Goal: Transaction & Acquisition: Purchase product/service

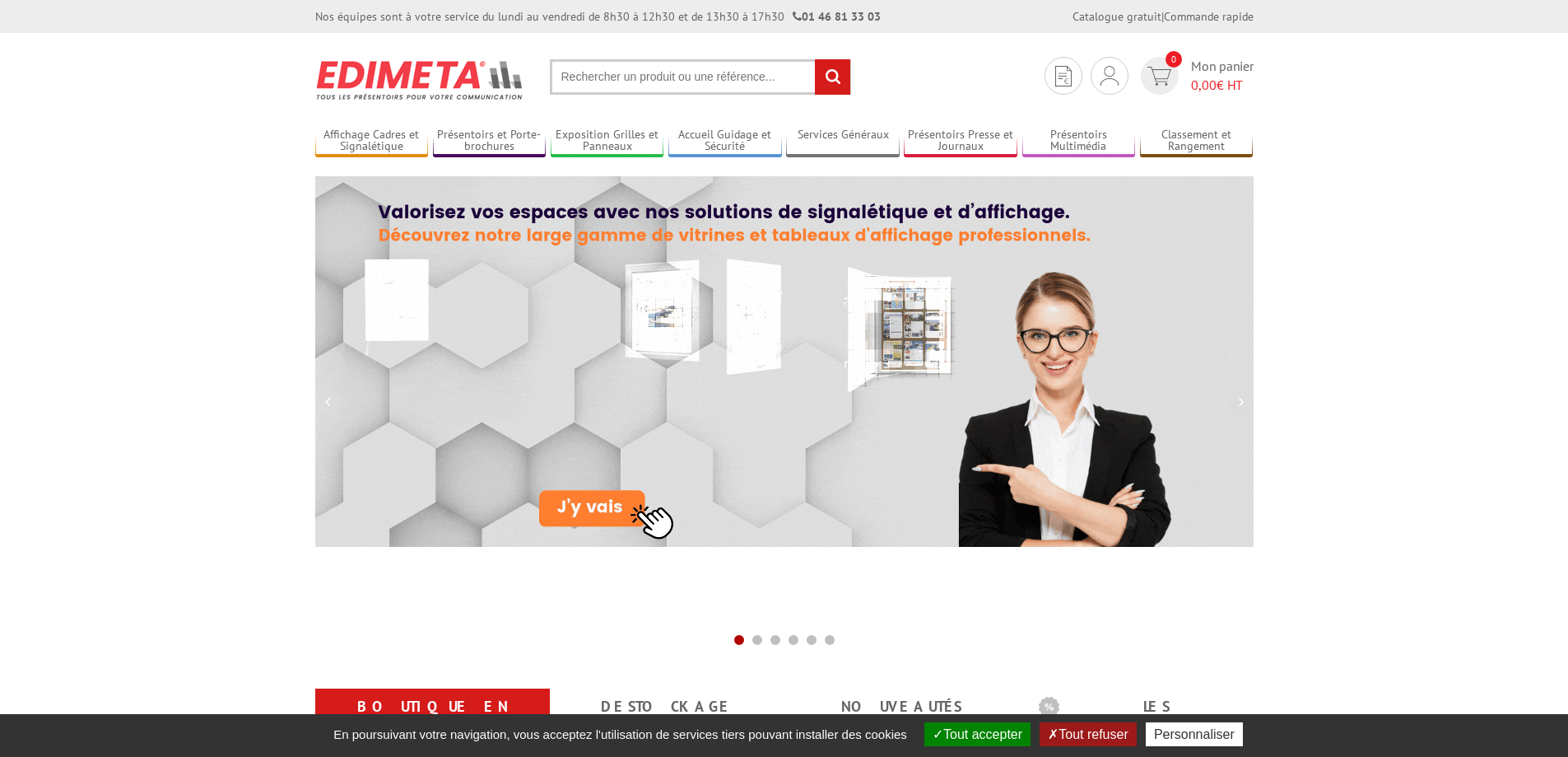
click at [570, 78] on input "text" at bounding box center [700, 76] width 301 height 36
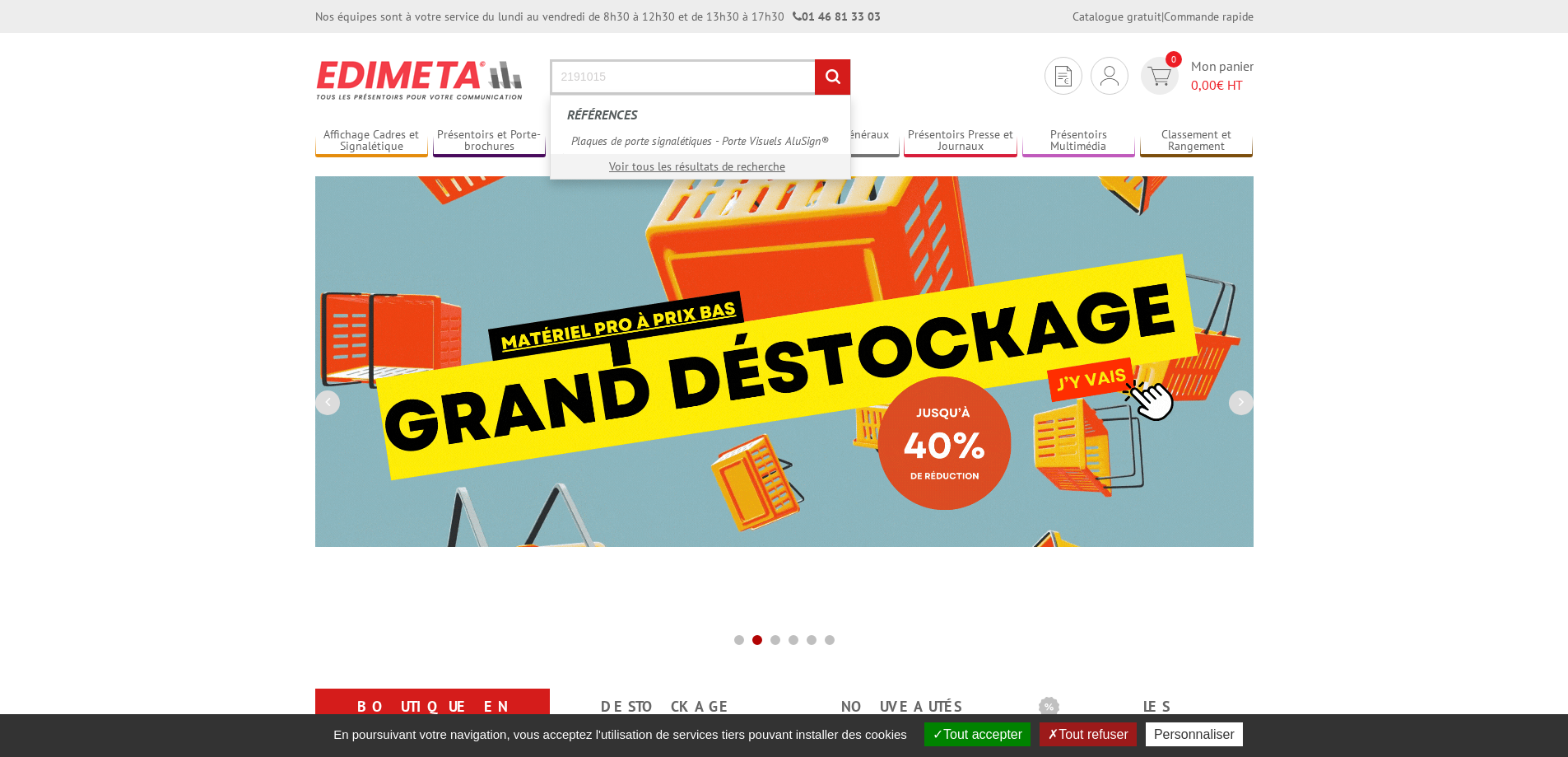
type input "2191015"
click at [815, 59] on input "rechercher" at bounding box center [832, 76] width 36 height 36
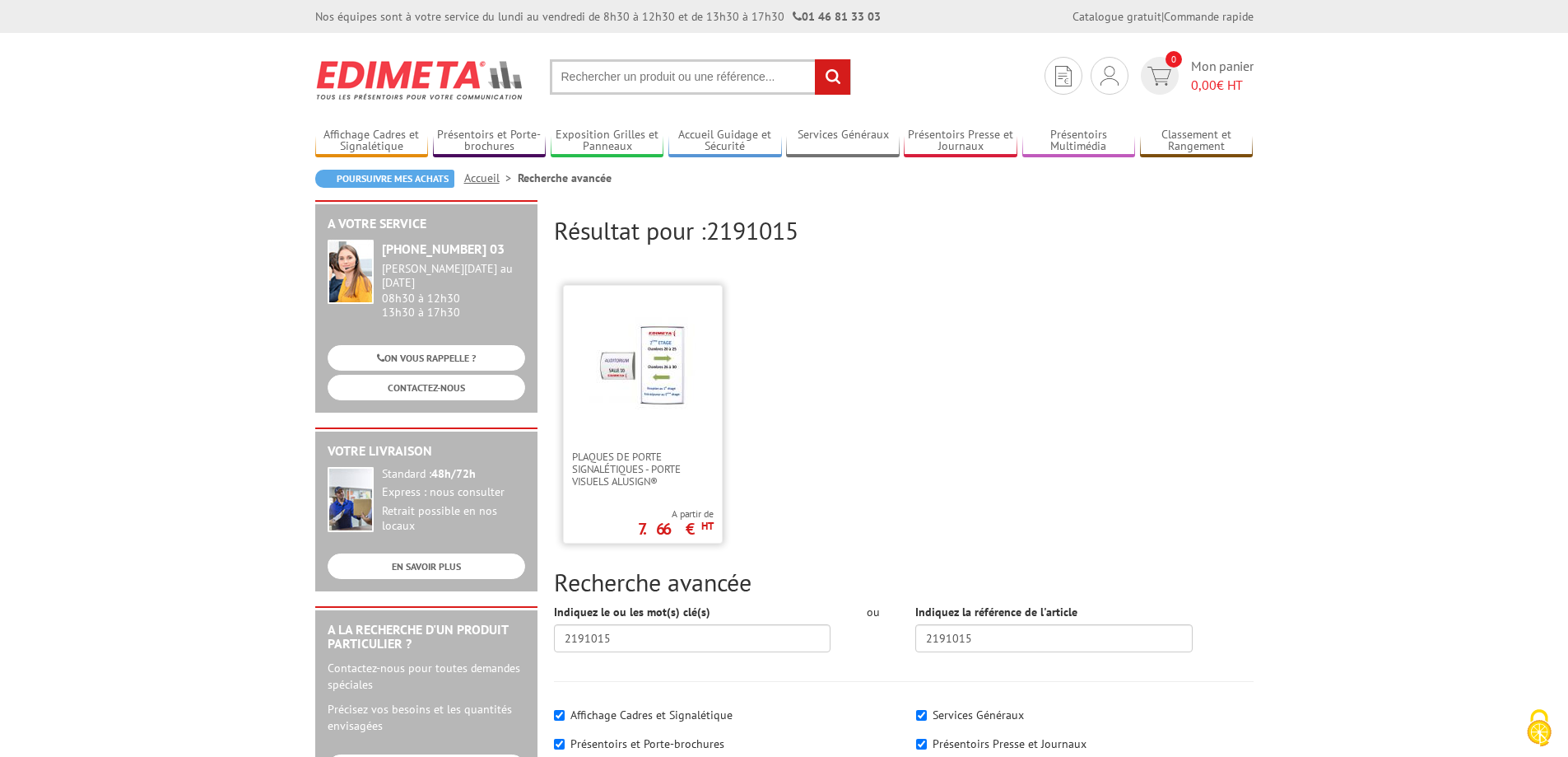
click at [695, 363] on img at bounding box center [643, 364] width 107 height 107
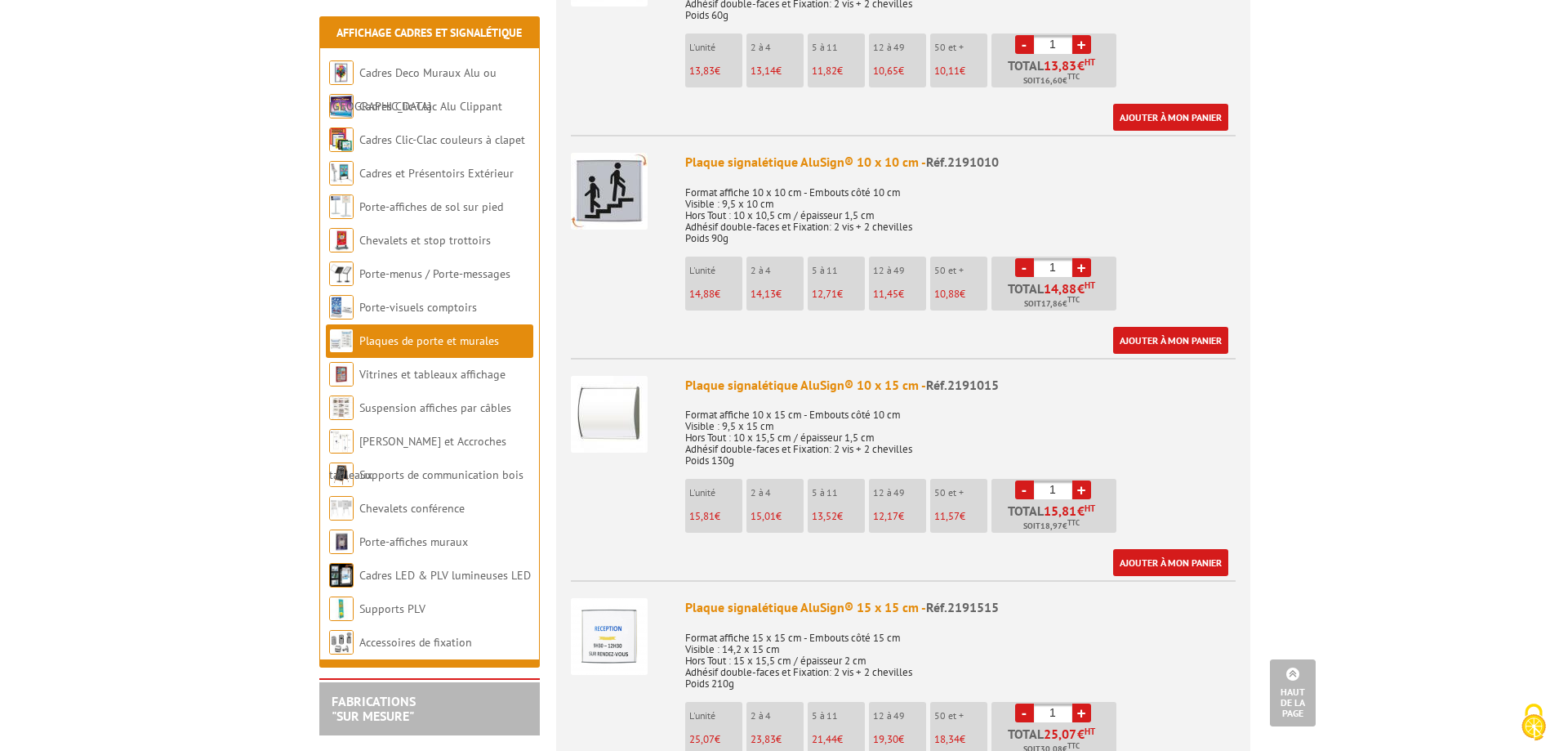
scroll to position [981, 0]
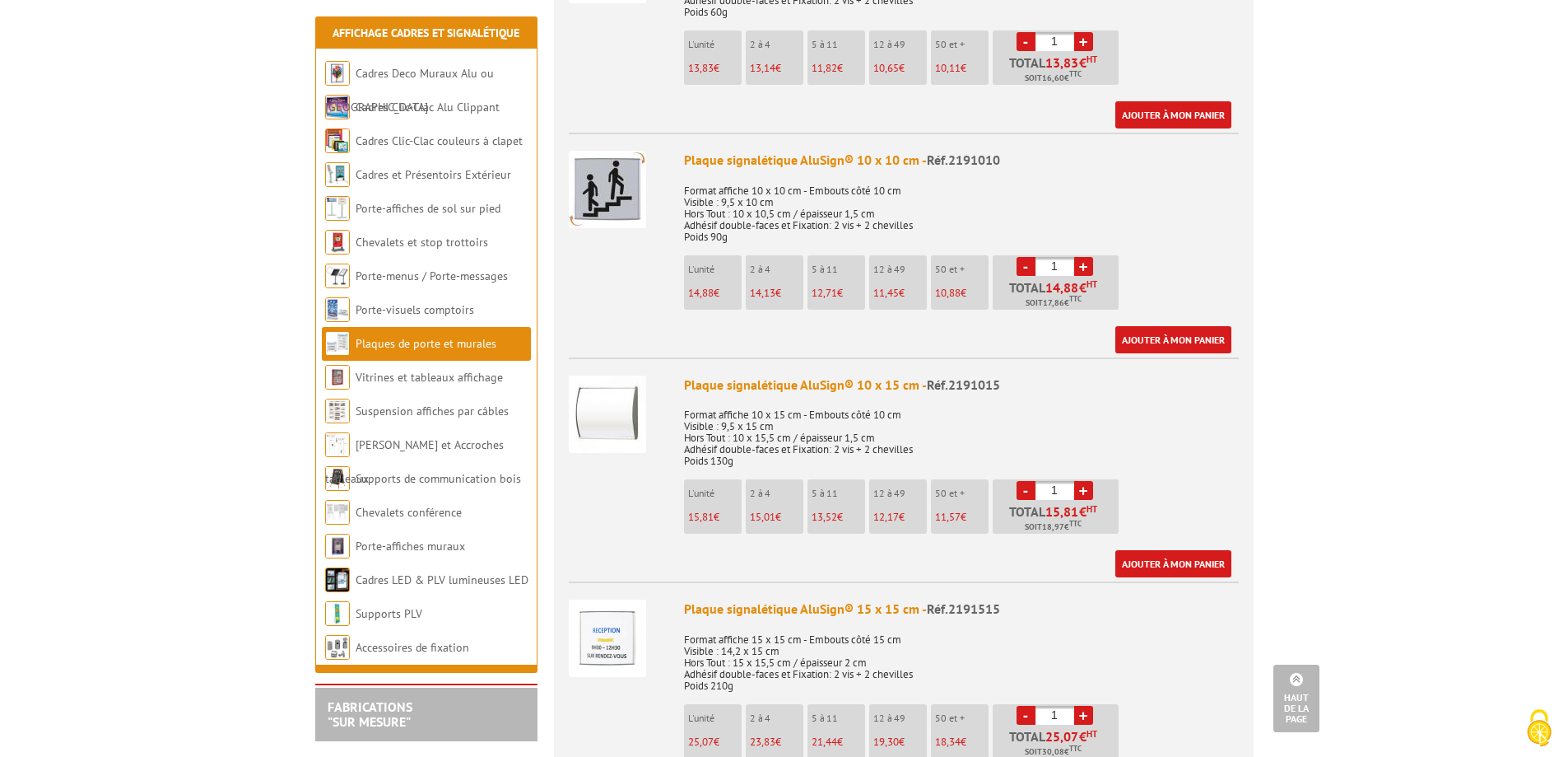
click at [1080, 481] on link "+" at bounding box center [1084, 491] width 19 height 19
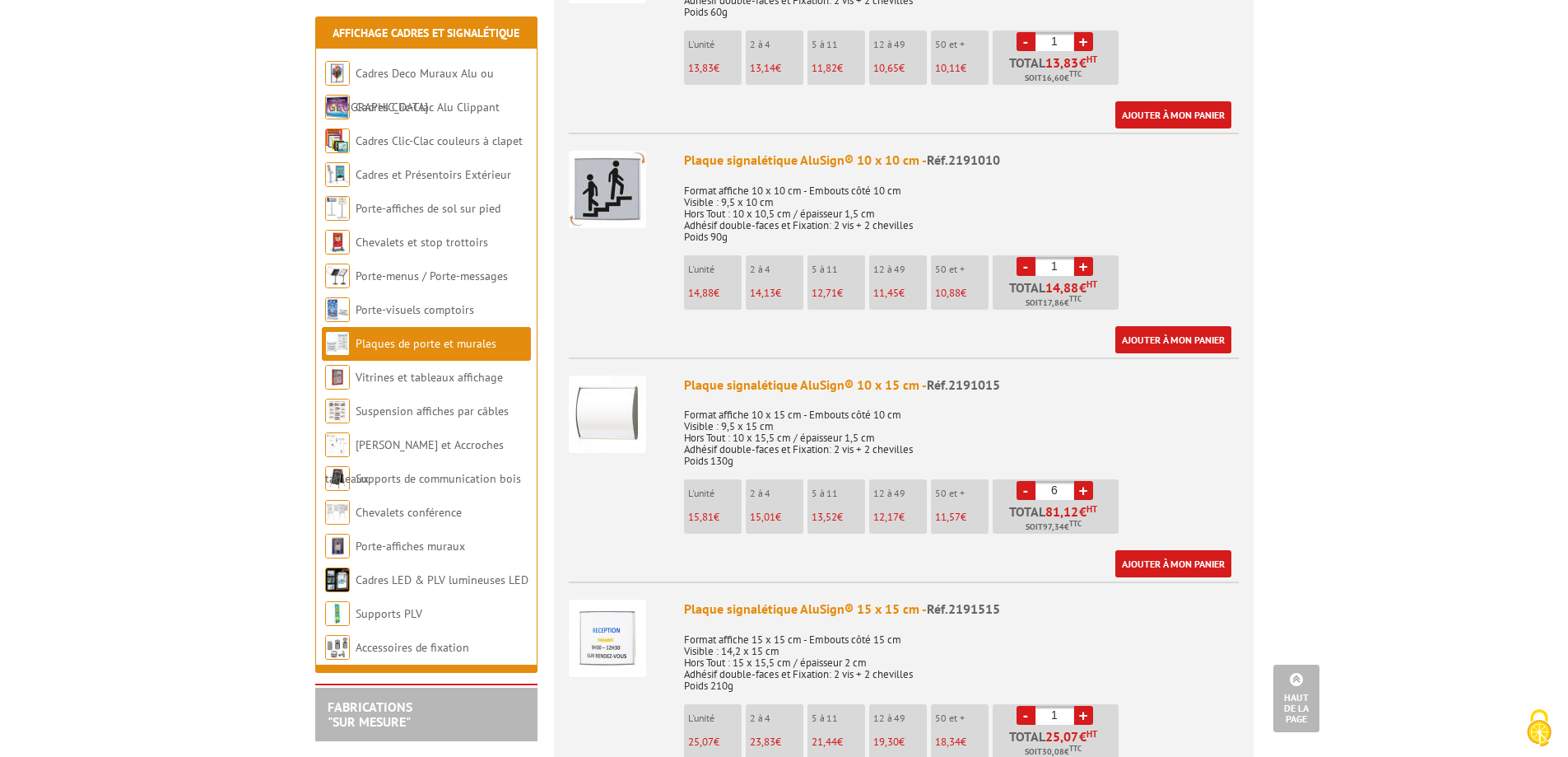
click at [1080, 481] on link "+" at bounding box center [1084, 491] width 19 height 19
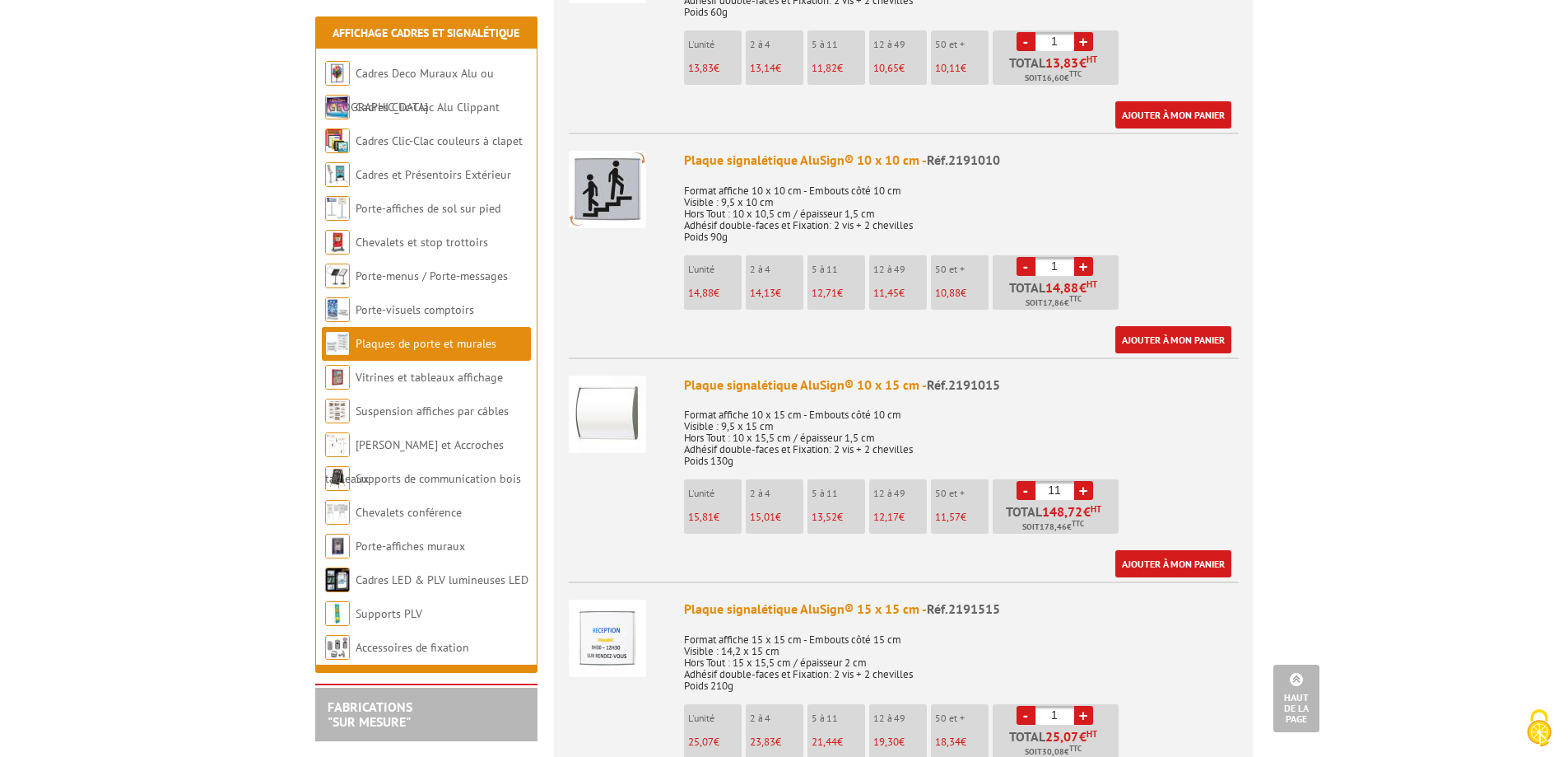
click at [1080, 481] on link "+" at bounding box center [1084, 491] width 19 height 19
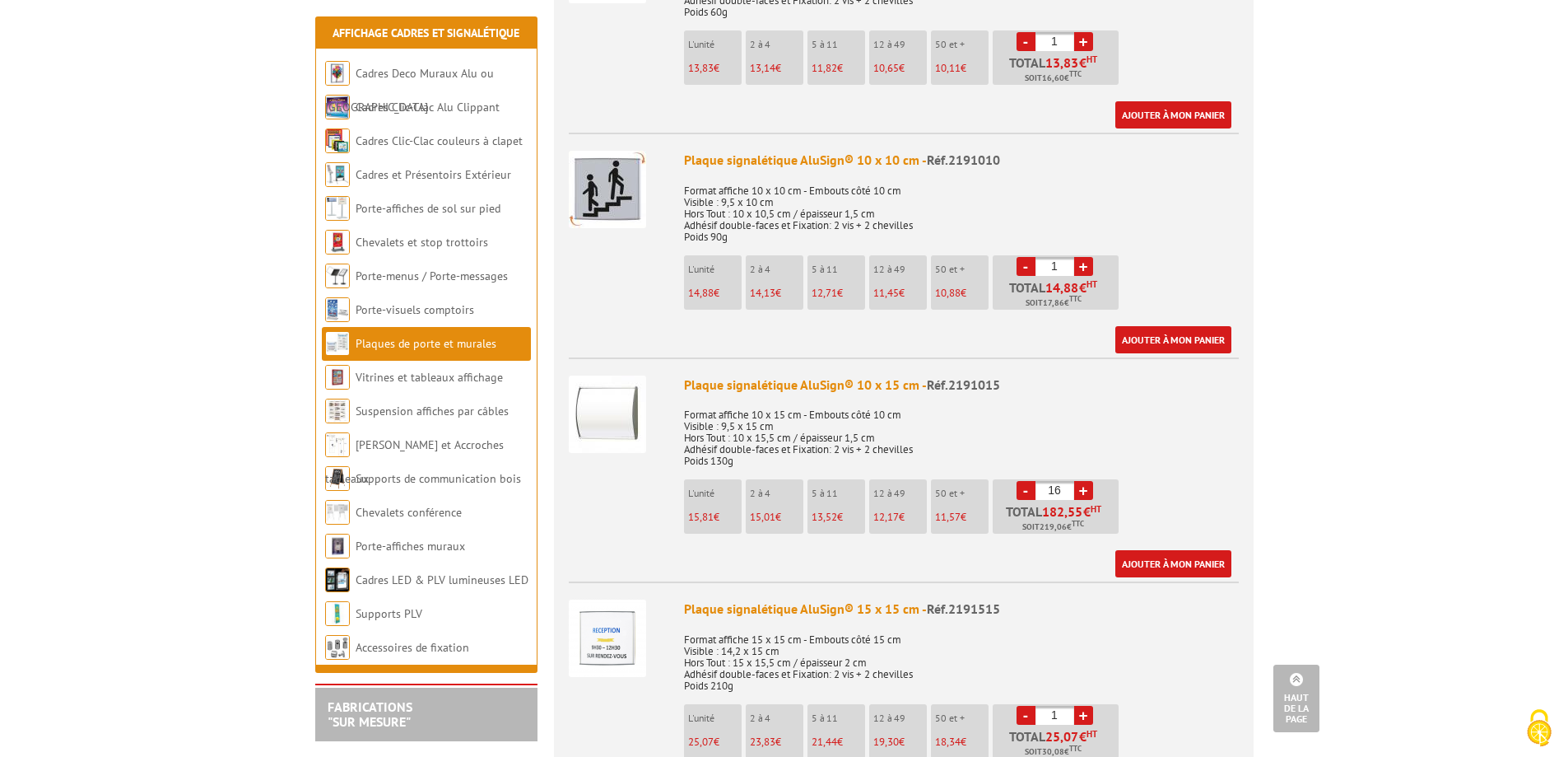
click at [1080, 481] on link "+" at bounding box center [1084, 491] width 19 height 19
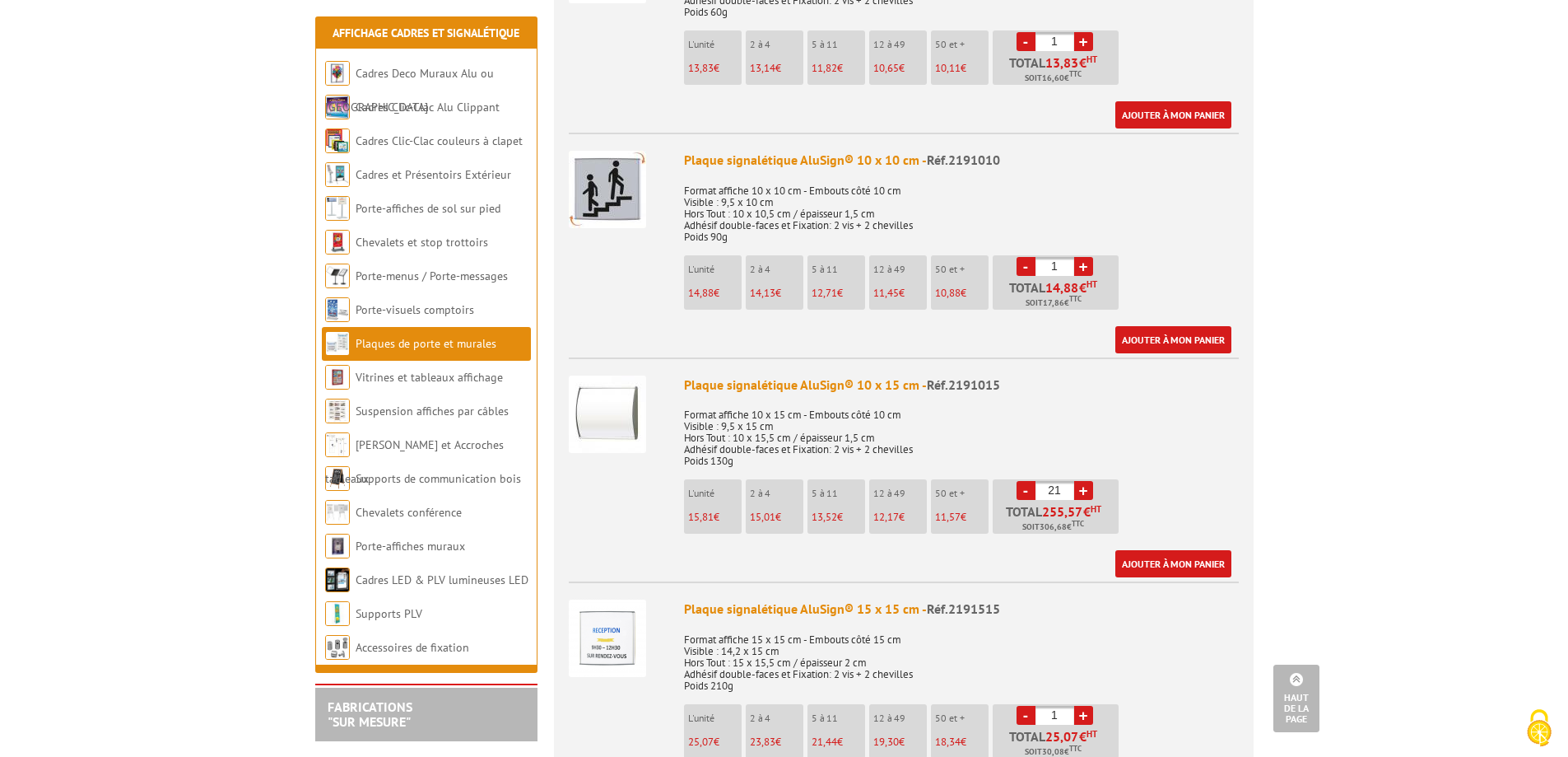
click at [1025, 481] on link "-" at bounding box center [1026, 491] width 19 height 19
type input "20"
click at [1117, 455] on div "Plaque signalétique AluSign® 10 x 15 cm - Réf.2191015 Format affiche 10 x 15 cm…" at bounding box center [961, 476] width 555 height 202
drag, startPoint x: 1148, startPoint y: 543, endPoint x: 1012, endPoint y: 498, distance: 143.3
click at [1147, 550] on link "Ajouter à mon panier" at bounding box center [1174, 563] width 116 height 27
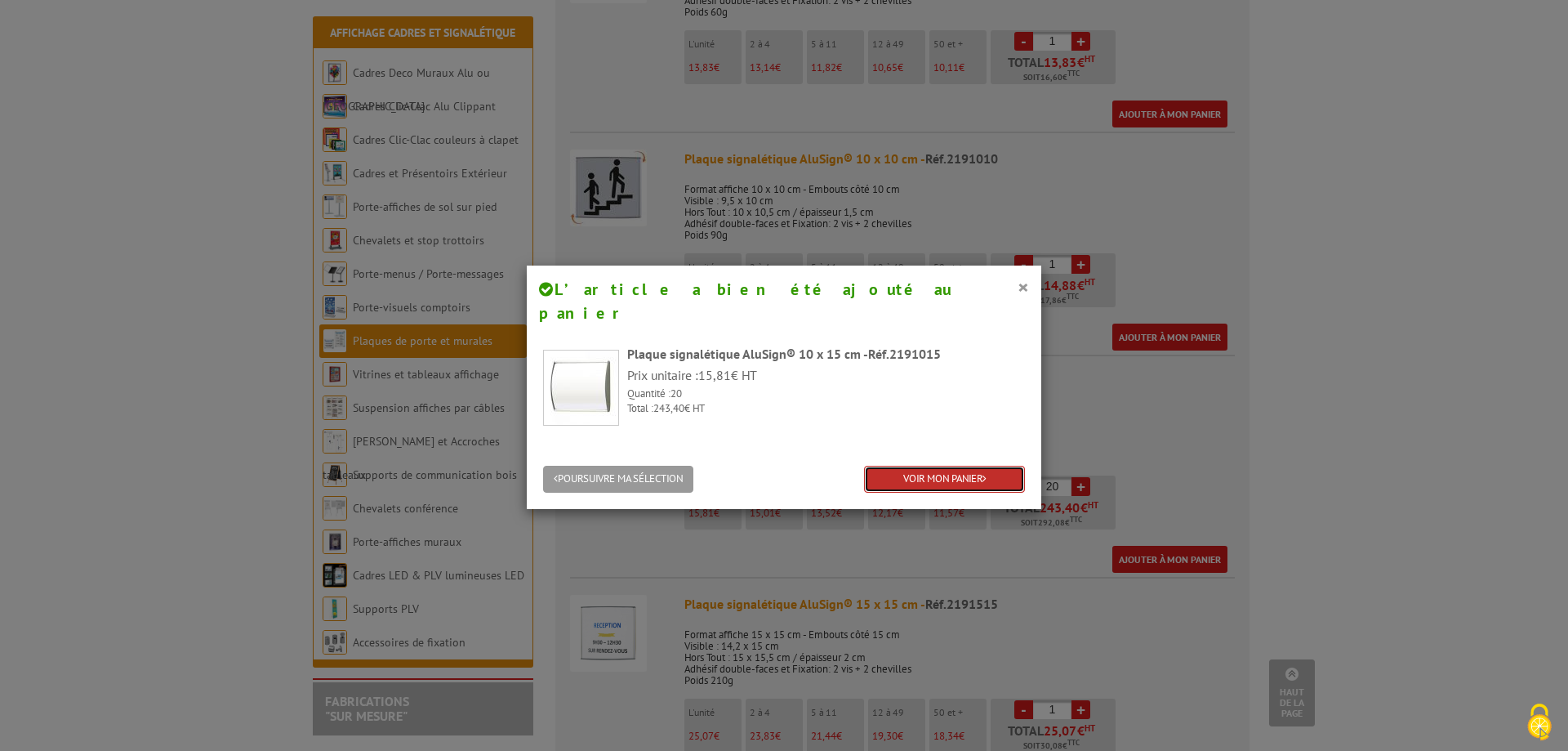
click at [940, 466] on link "VOIR MON PANIER" at bounding box center [945, 479] width 161 height 27
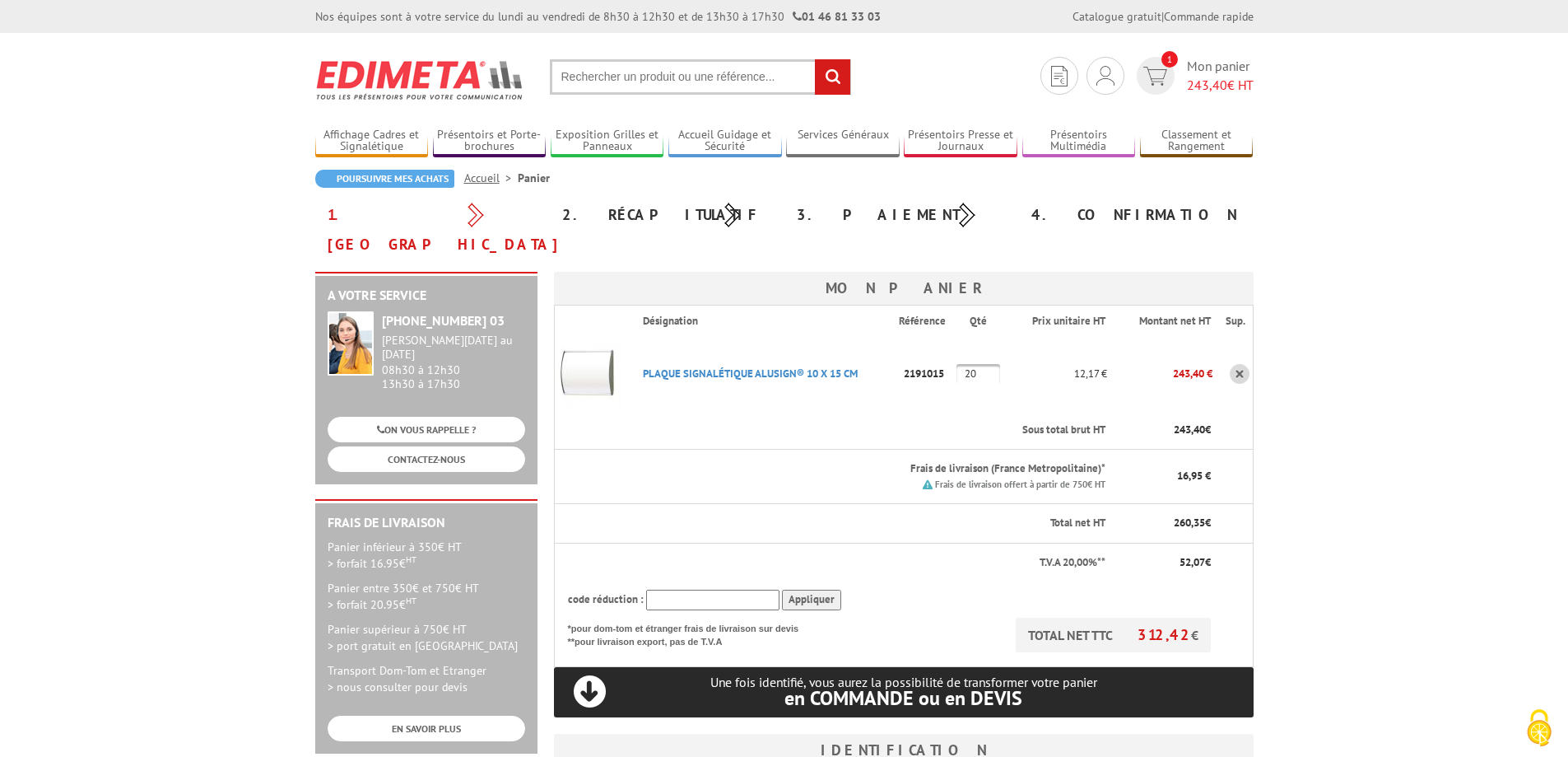
type input "[EMAIL_ADDRESS][DOMAIN_NAME]"
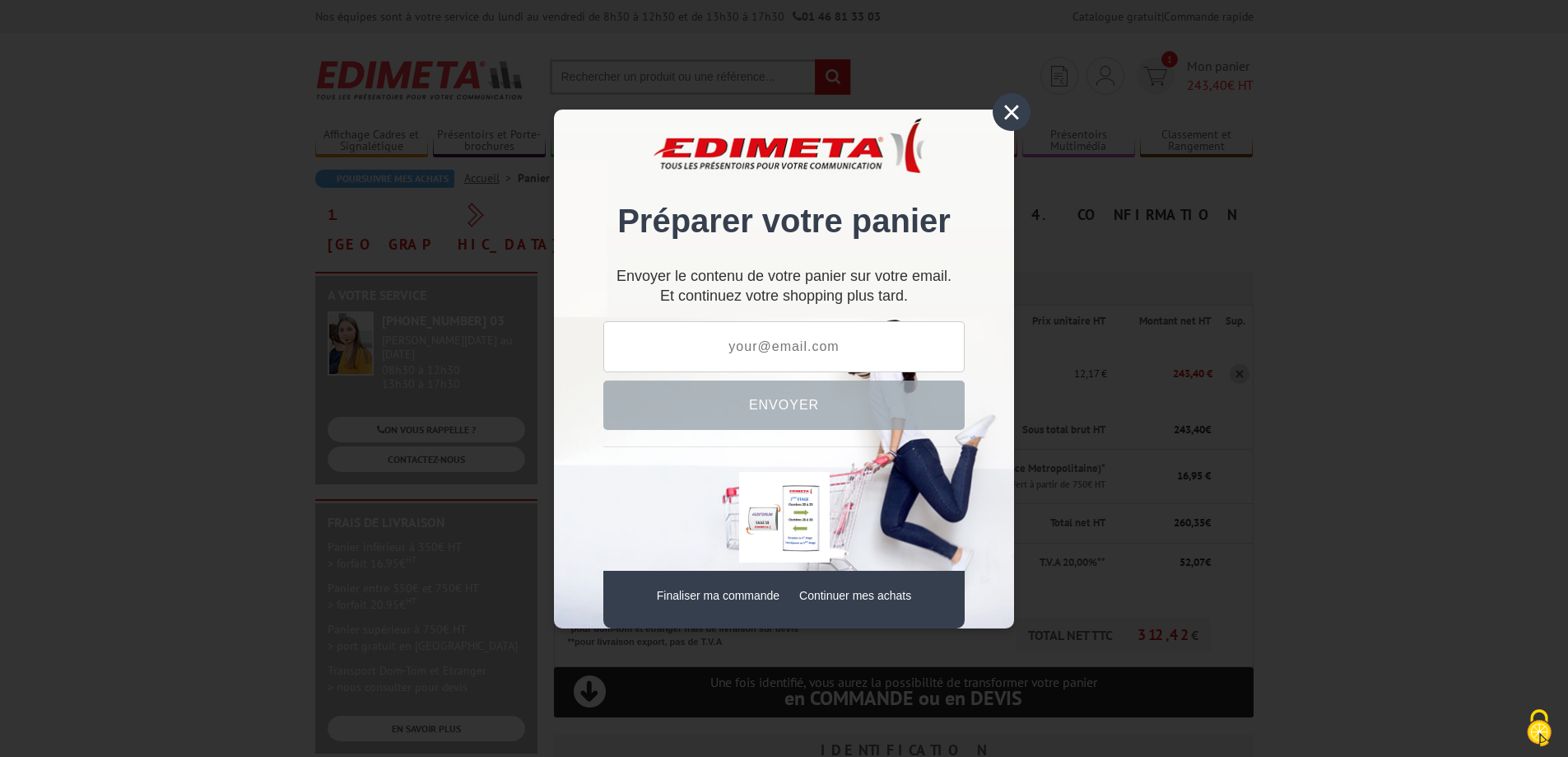
scroll to position [469, 0]
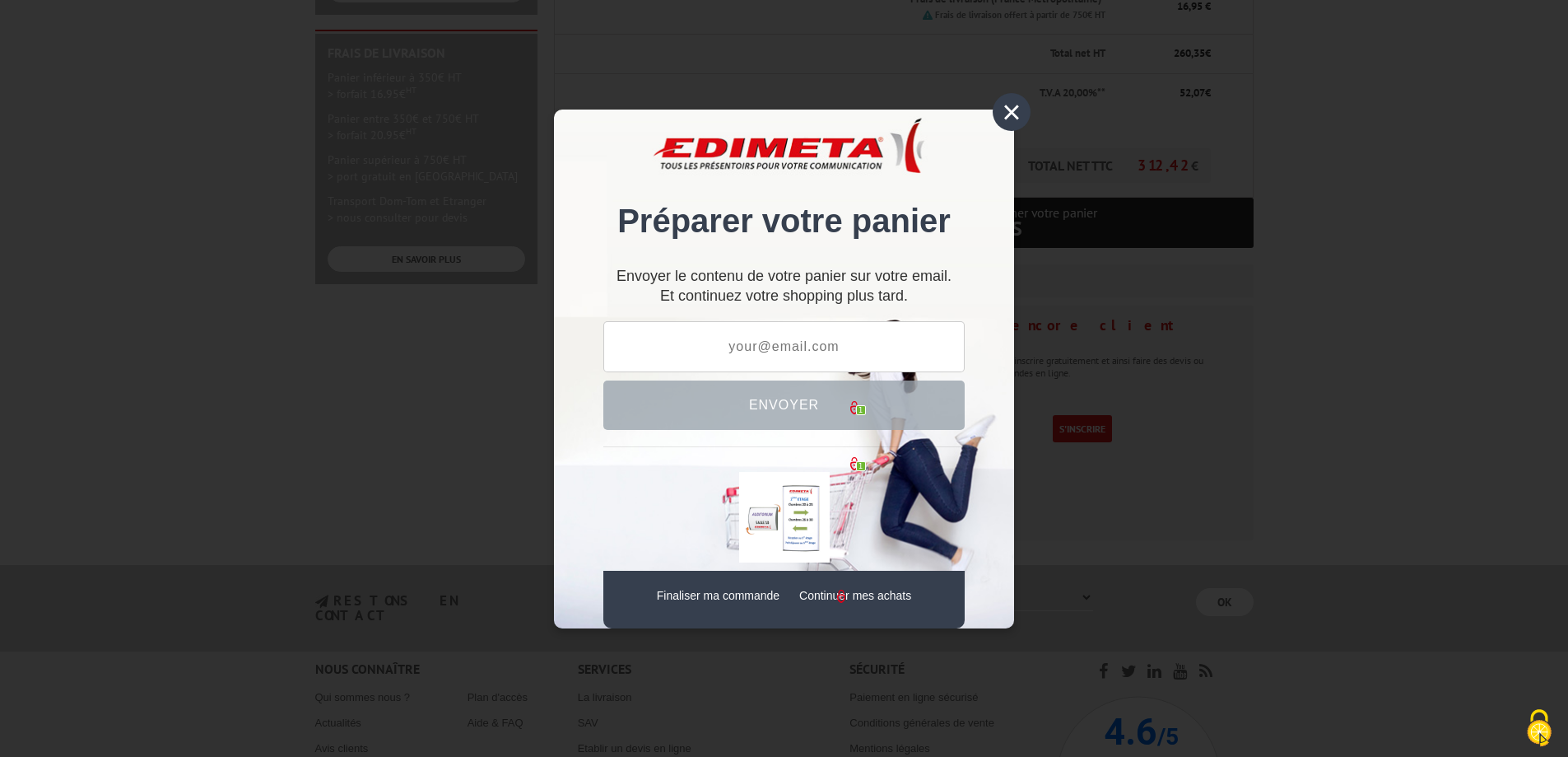
click at [829, 338] on input "text" at bounding box center [783, 347] width 361 height 51
drag, startPoint x: 843, startPoint y: 347, endPoint x: 603, endPoint y: 330, distance: 240.6
click at [605, 332] on input "text" at bounding box center [783, 347] width 361 height 51
type input "contacts@alpha-signaletic.com"
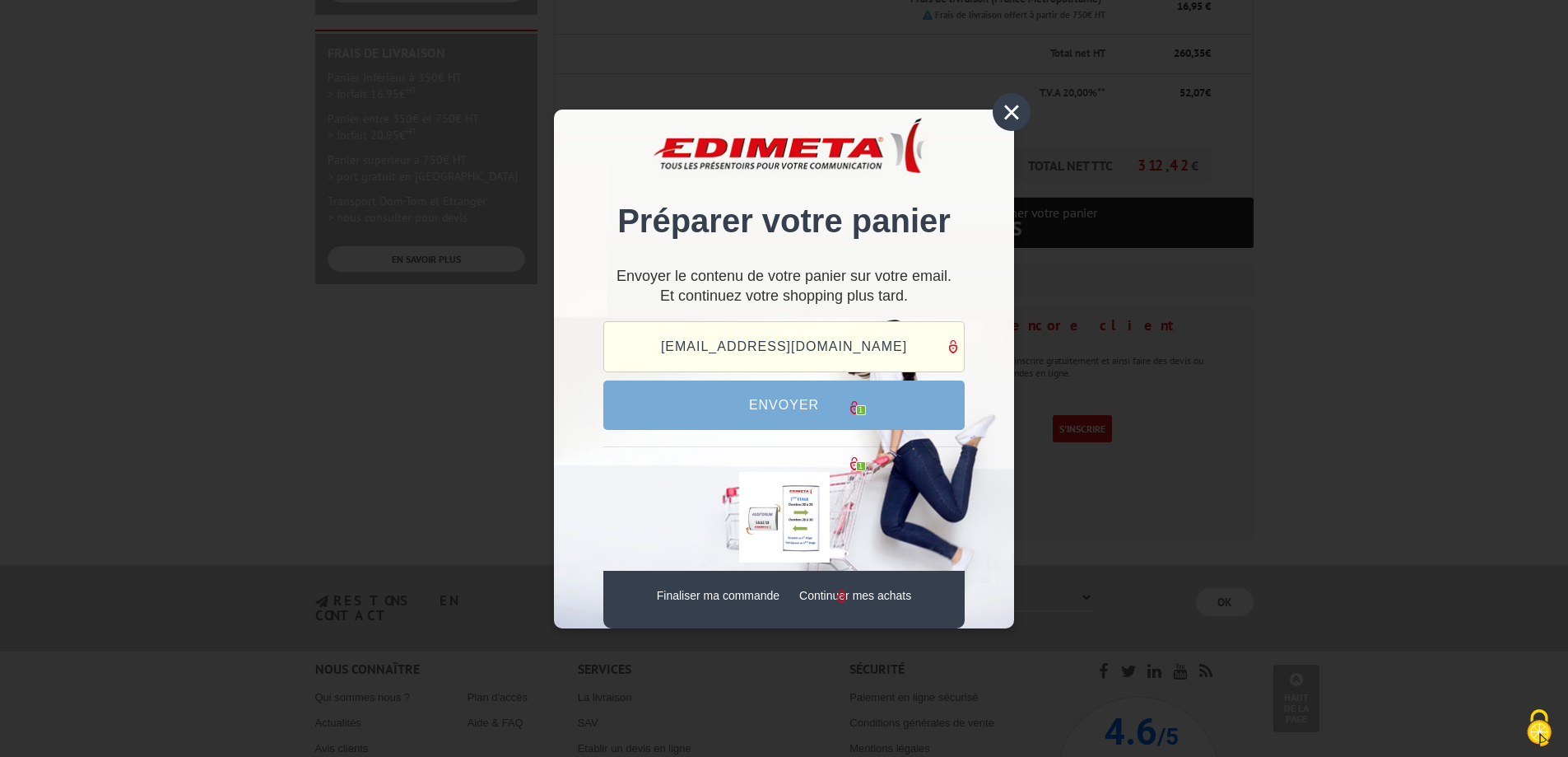
click at [793, 401] on button "Envoyer" at bounding box center [783, 405] width 361 height 49
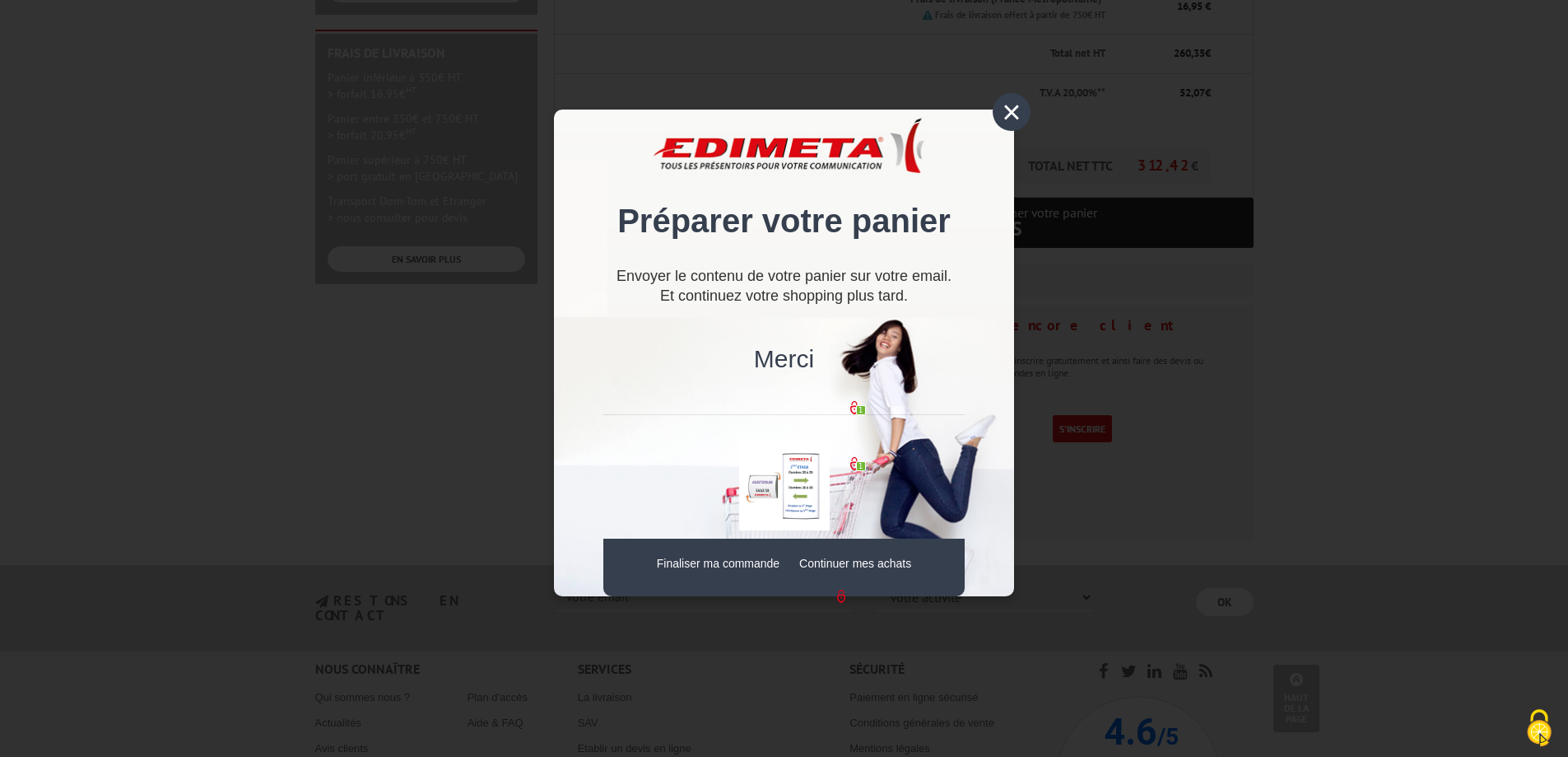
click at [1010, 109] on div "×" at bounding box center [1011, 111] width 38 height 38
